Goal: Information Seeking & Learning: Compare options

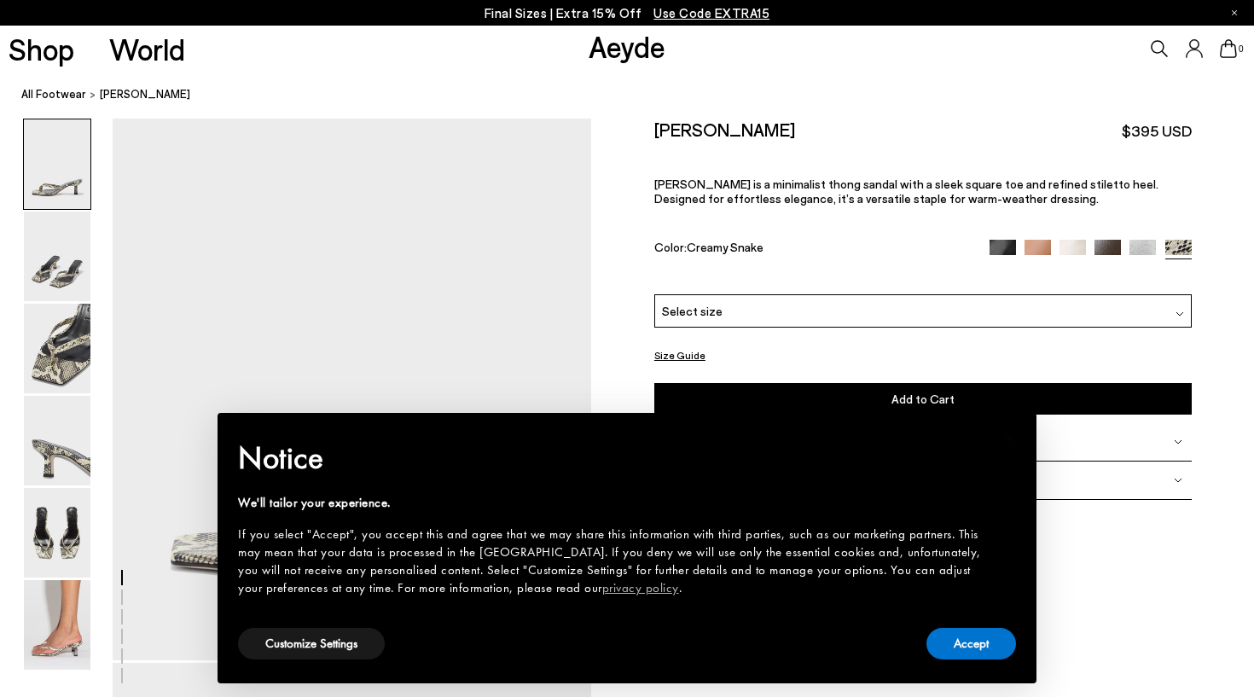
scroll to position [40, 0]
click at [959, 632] on button "Accept" at bounding box center [971, 644] width 90 height 32
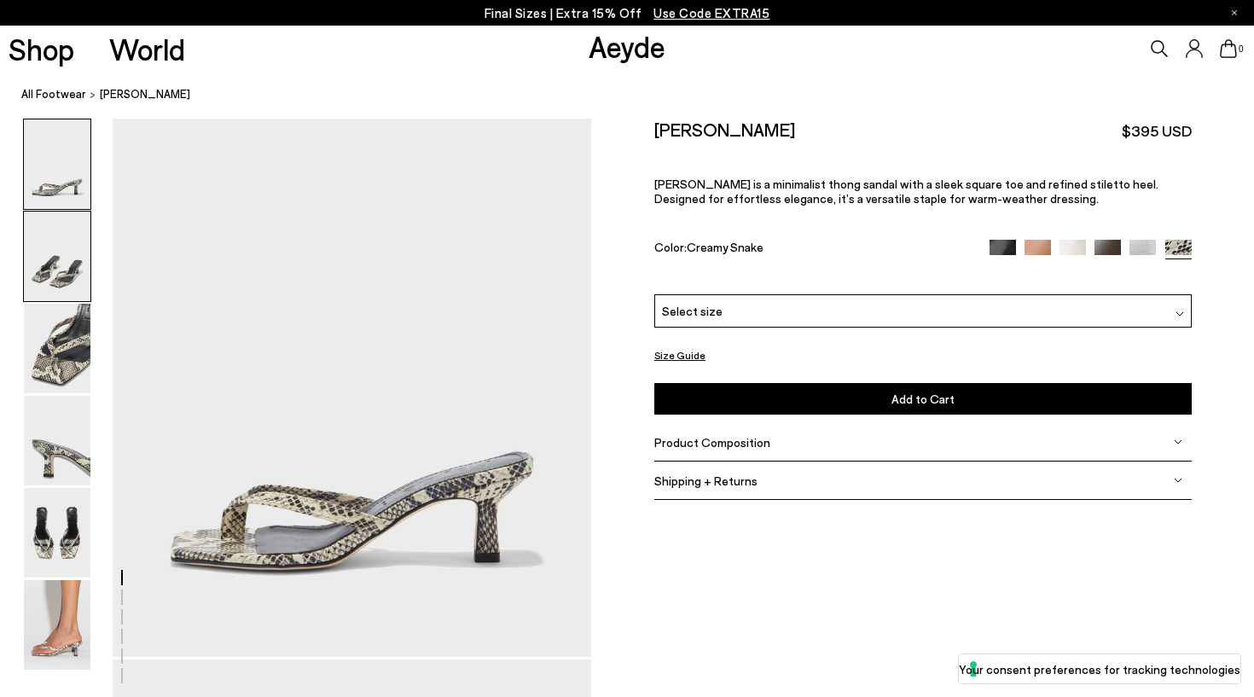
click at [43, 239] on img at bounding box center [57, 256] width 67 height 90
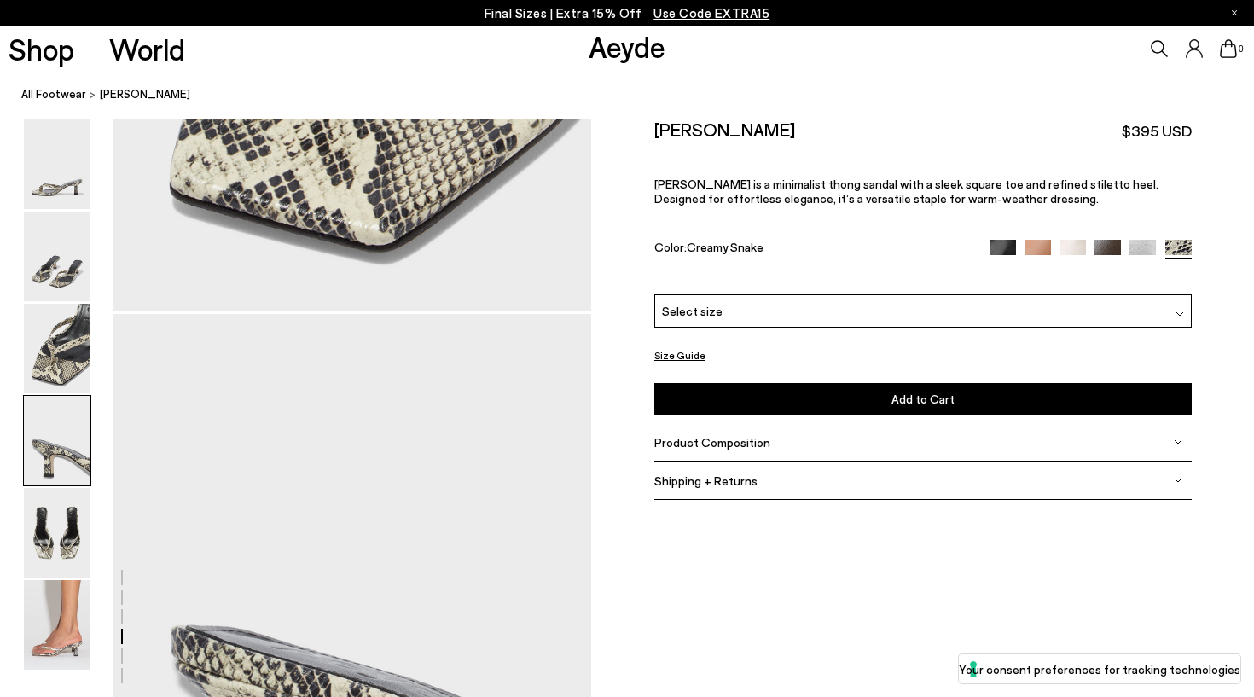
scroll to position [1602, 2]
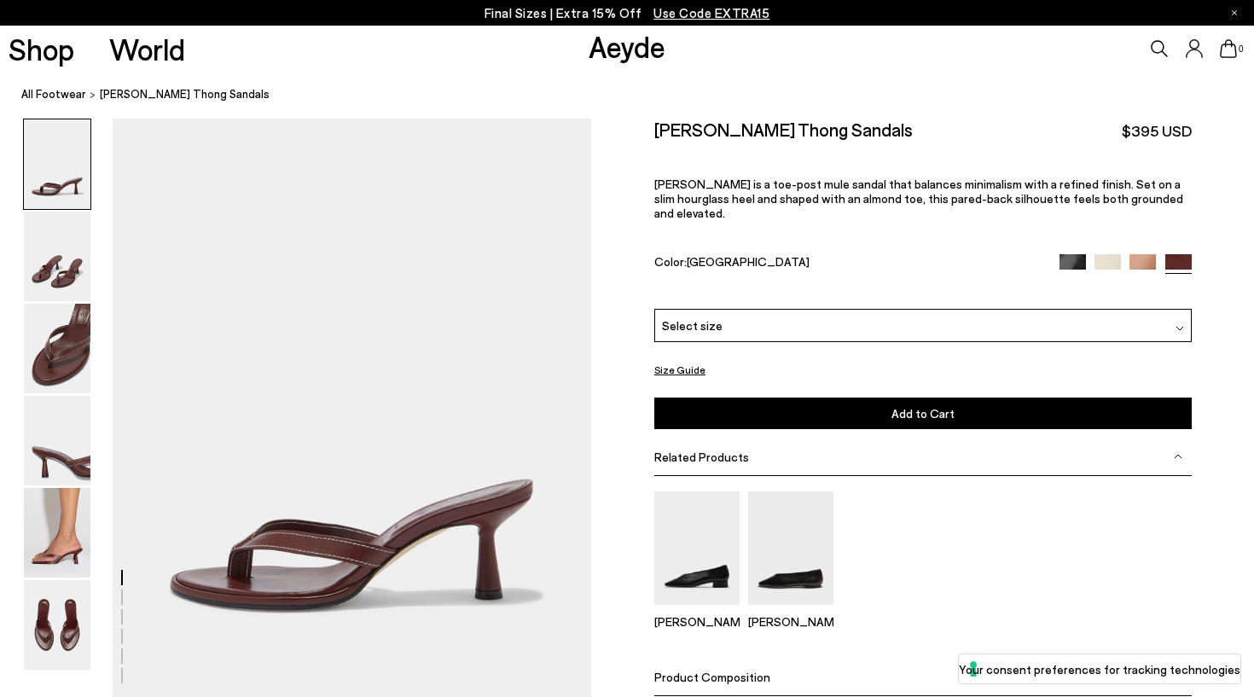
scroll to position [22, 0]
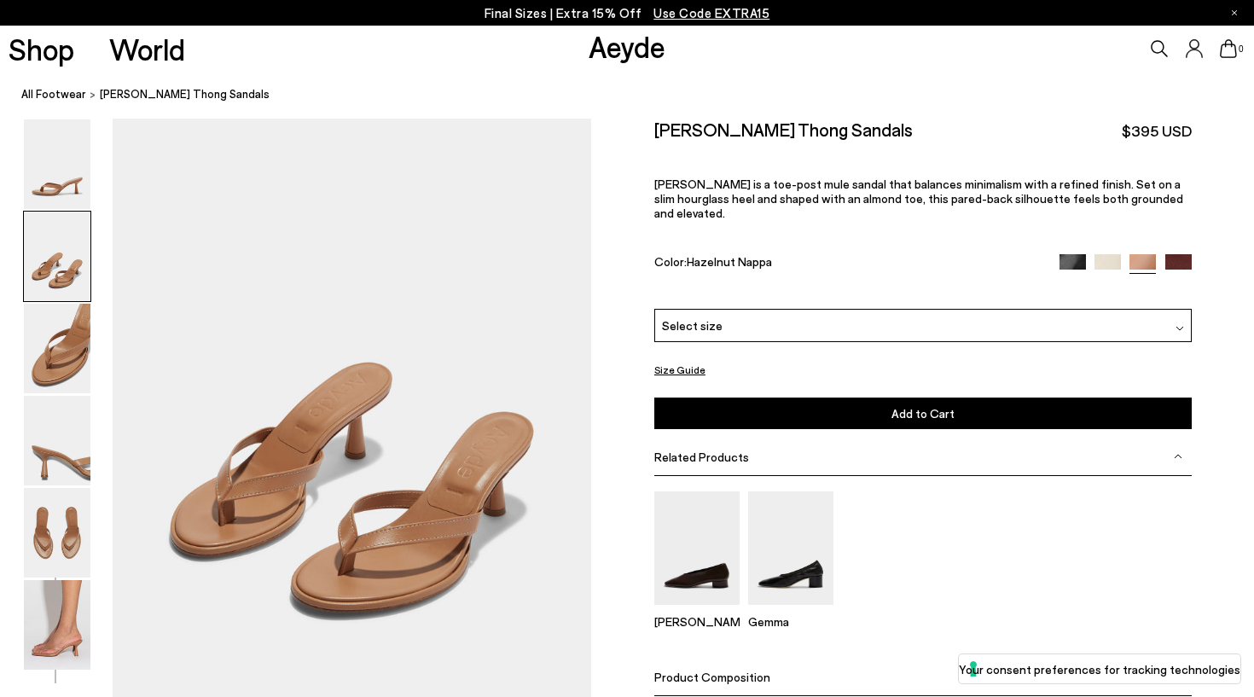
scroll to position [634, 0]
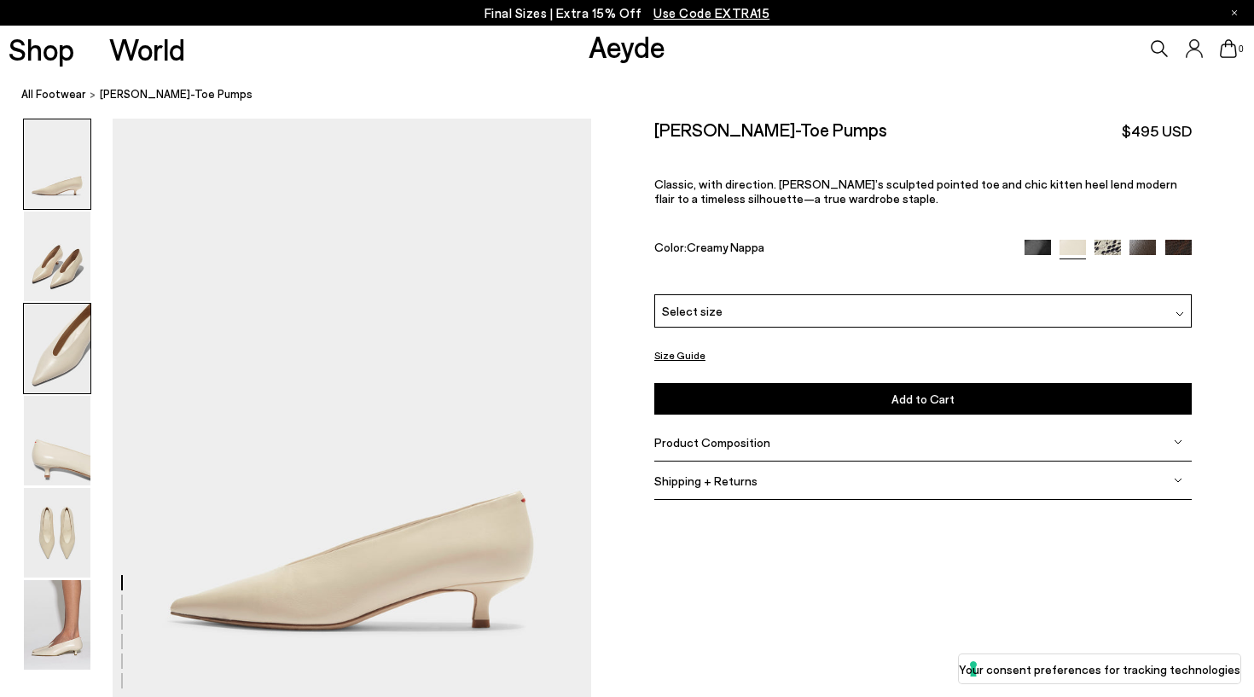
click at [57, 320] on img at bounding box center [57, 349] width 67 height 90
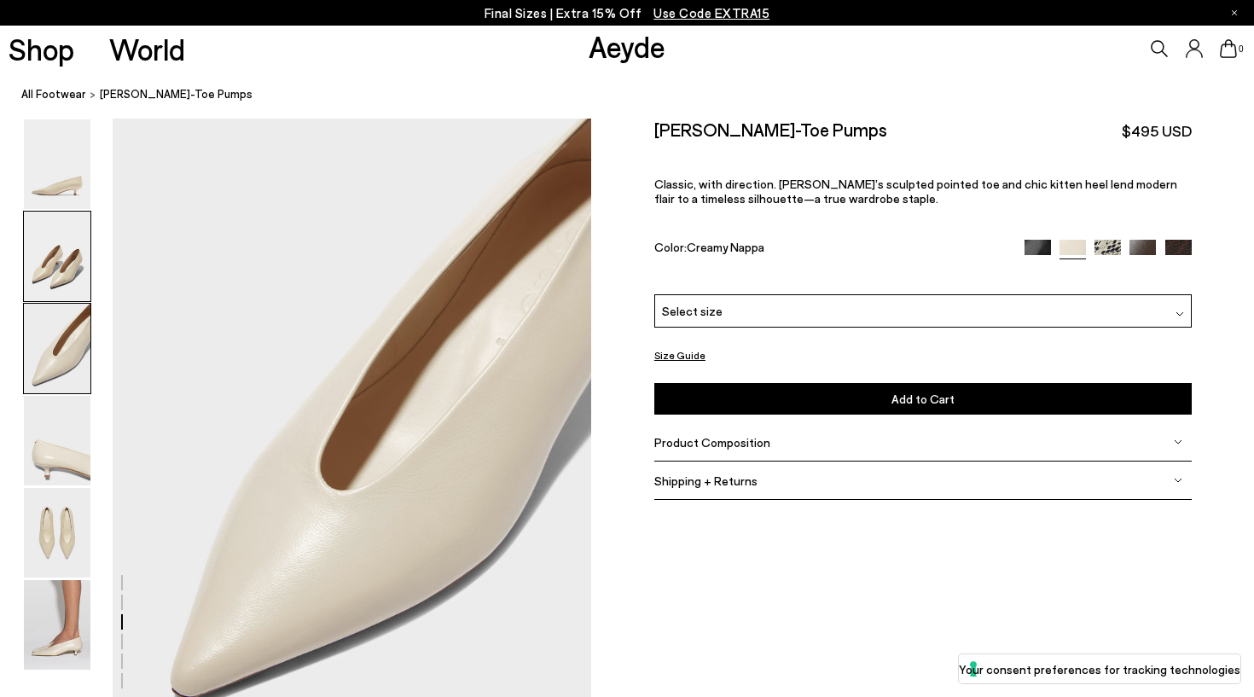
click at [66, 287] on img at bounding box center [57, 256] width 67 height 90
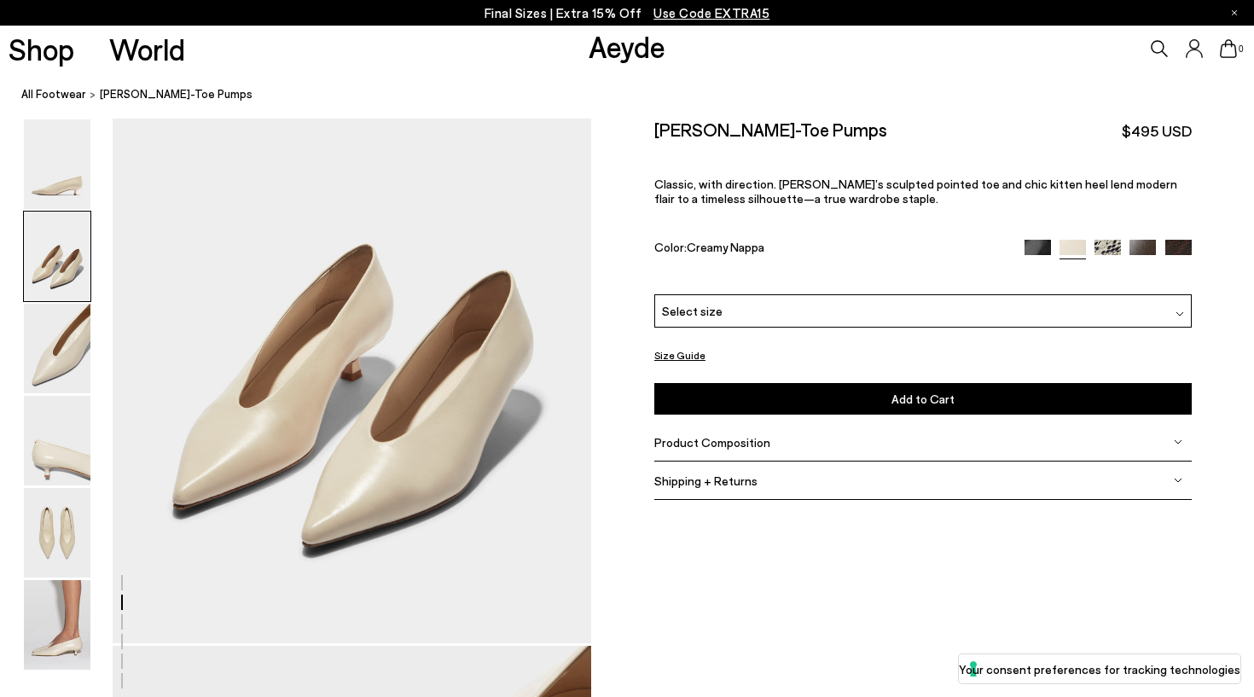
scroll to position [641, 0]
